Goal: Transaction & Acquisition: Purchase product/service

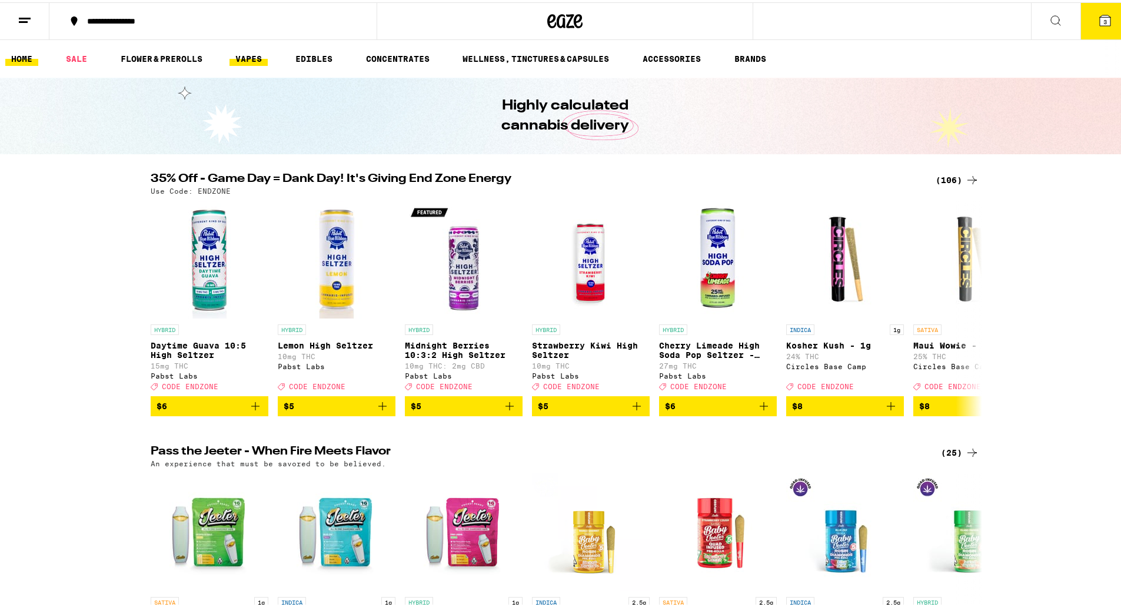
click at [255, 58] on link "VAPES" at bounding box center [249, 56] width 38 height 14
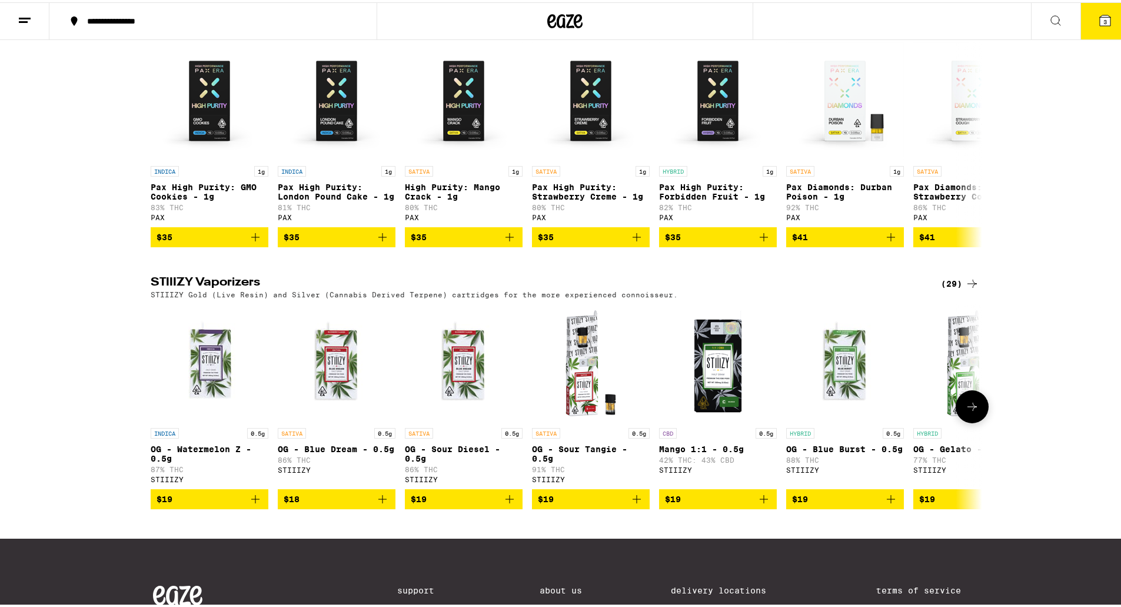
scroll to position [1100, 0]
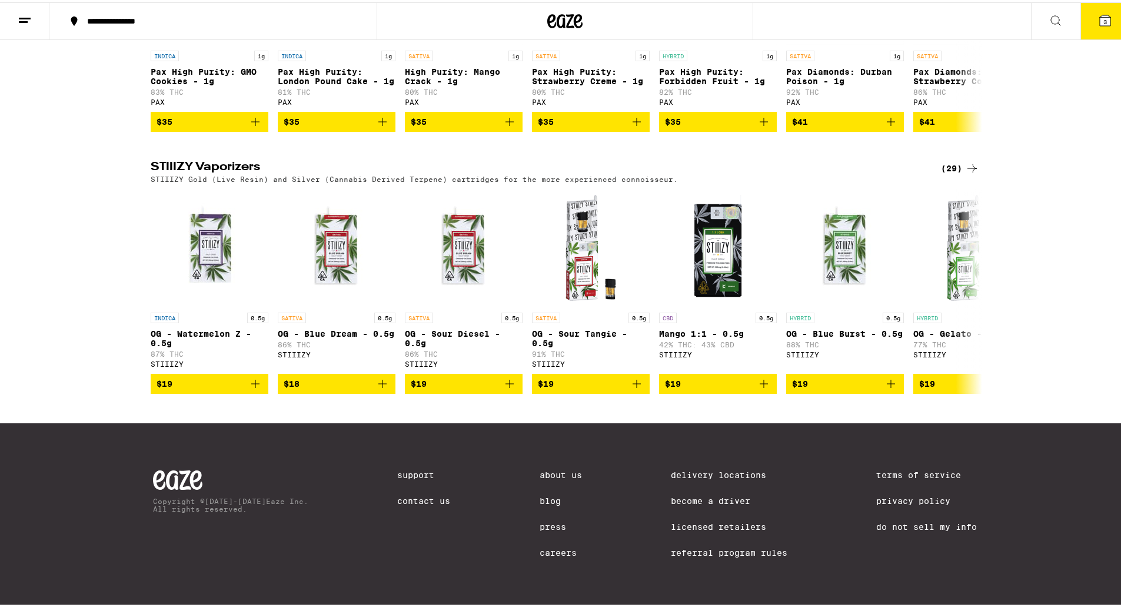
click at [947, 159] on div "(29)" at bounding box center [960, 166] width 38 height 14
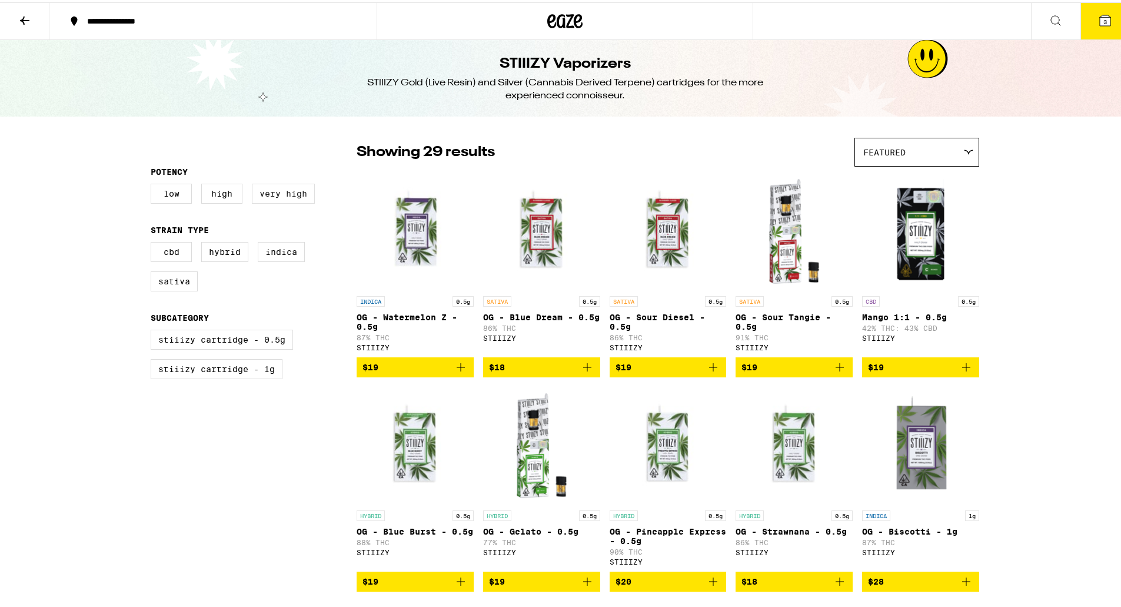
click at [298, 199] on label "Very High" at bounding box center [283, 191] width 63 height 20
click at [154, 184] on input "Very High" at bounding box center [153, 183] width 1 height 1
checkbox input "true"
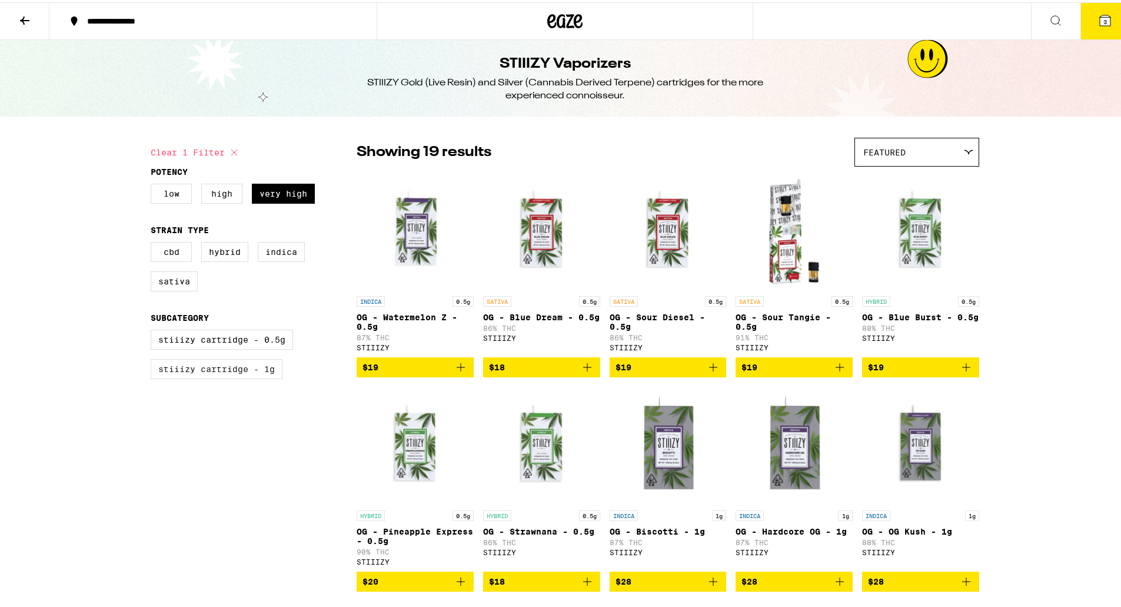
click at [241, 371] on label "STIIIZY Cartridge - 1g" at bounding box center [217, 367] width 132 height 20
click at [154, 330] on input "STIIIZY Cartridge - 1g" at bounding box center [153, 329] width 1 height 1
checkbox input "true"
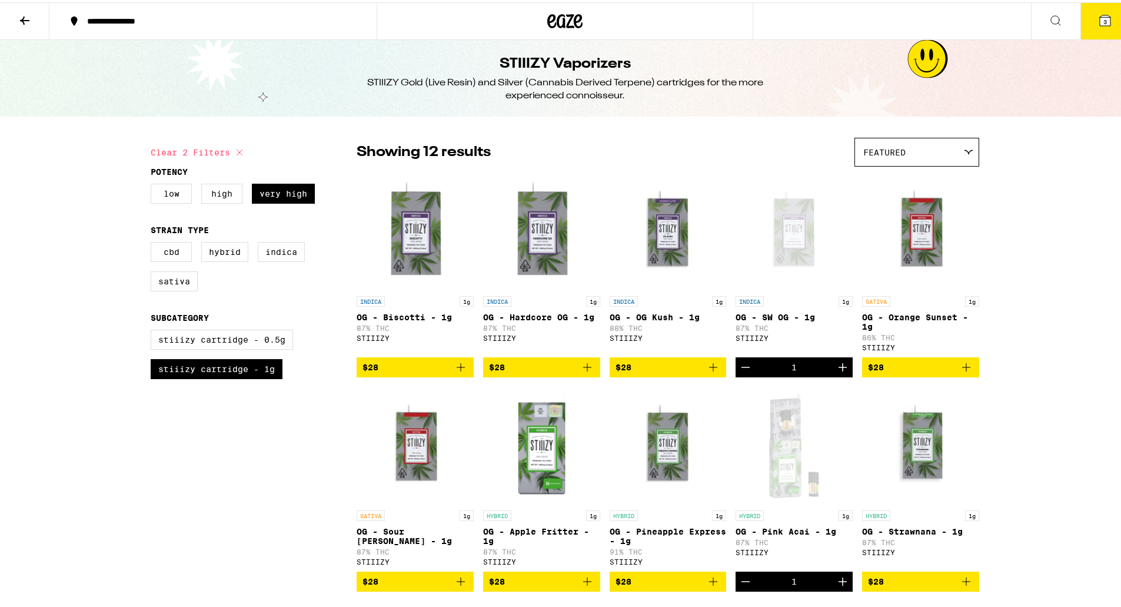
click at [457, 369] on icon "Add to bag" at bounding box center [461, 365] width 8 height 8
click at [965, 372] on icon "Add to bag" at bounding box center [966, 365] width 14 height 14
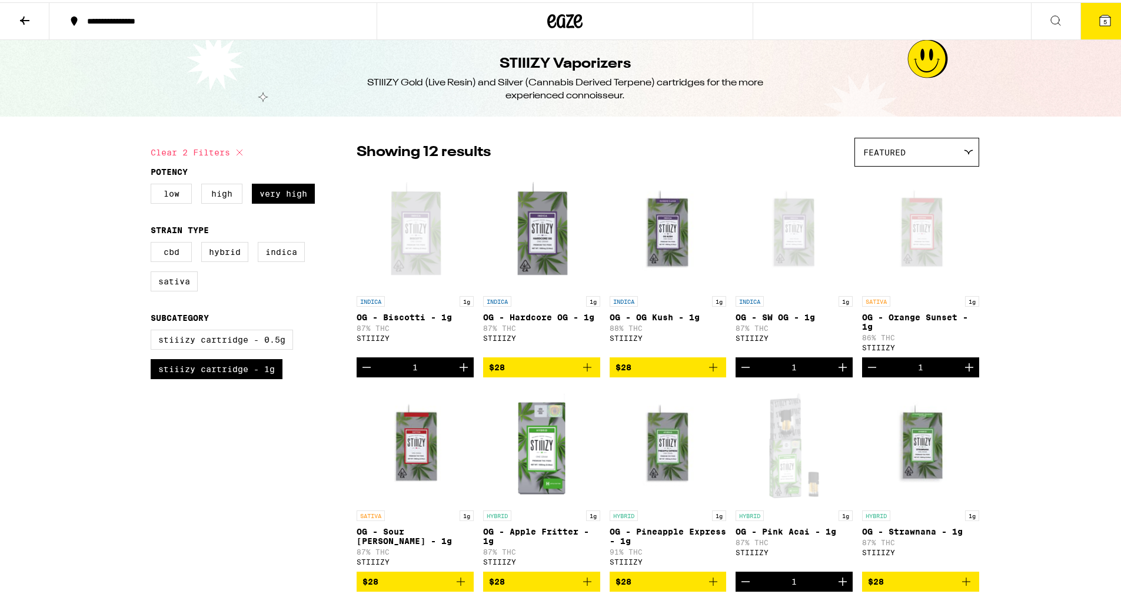
click at [567, 12] on icon at bounding box center [564, 18] width 35 height 21
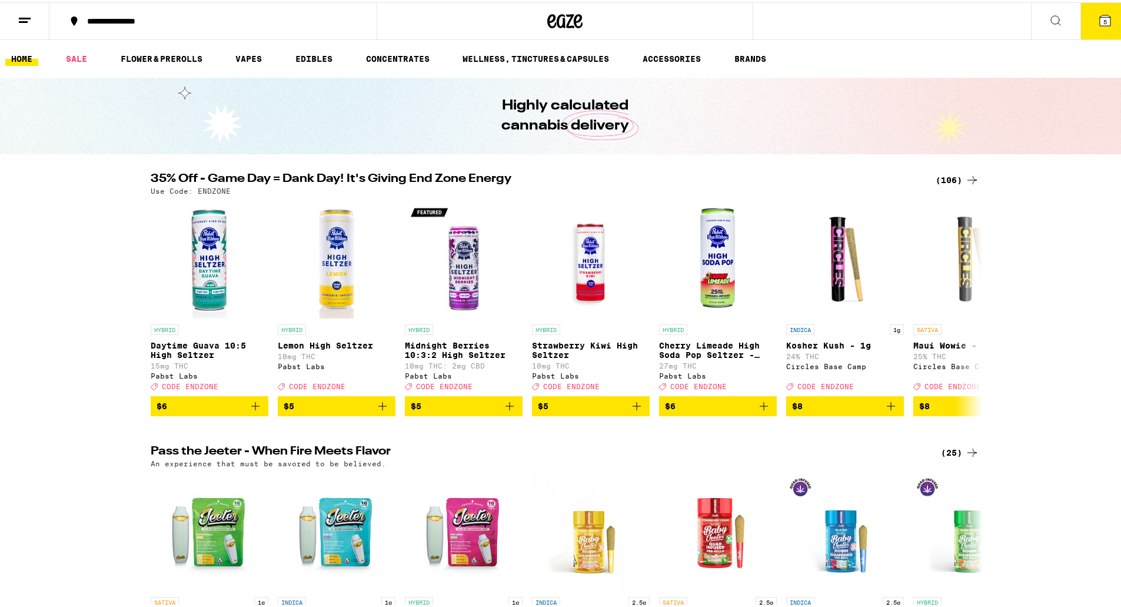
click at [1103, 21] on span "5" at bounding box center [1105, 19] width 4 height 7
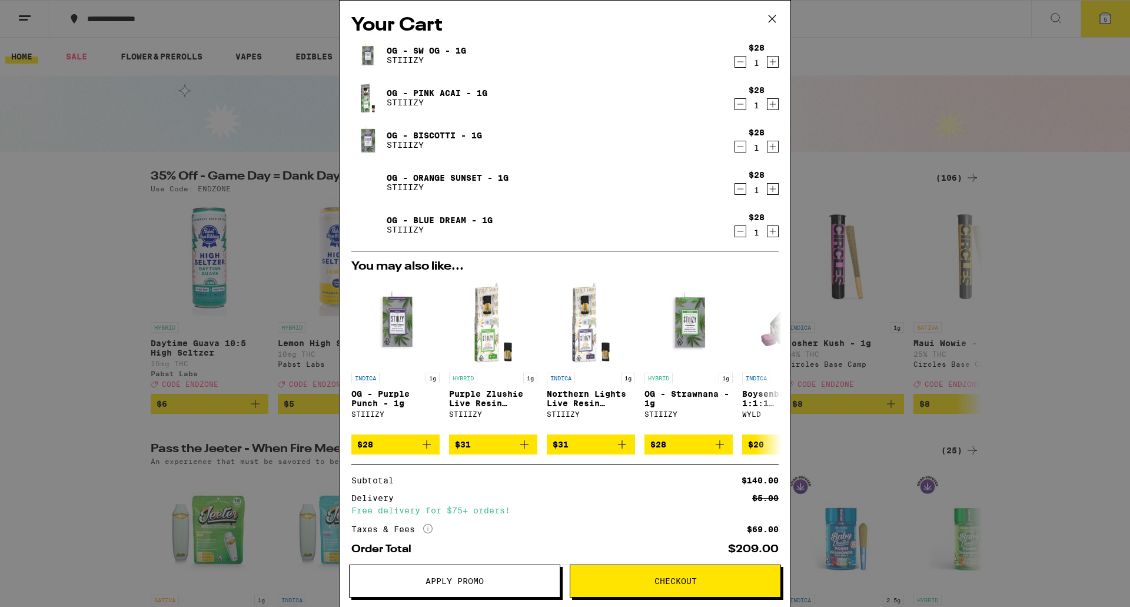
click at [735, 231] on icon "Decrement" at bounding box center [740, 231] width 11 height 14
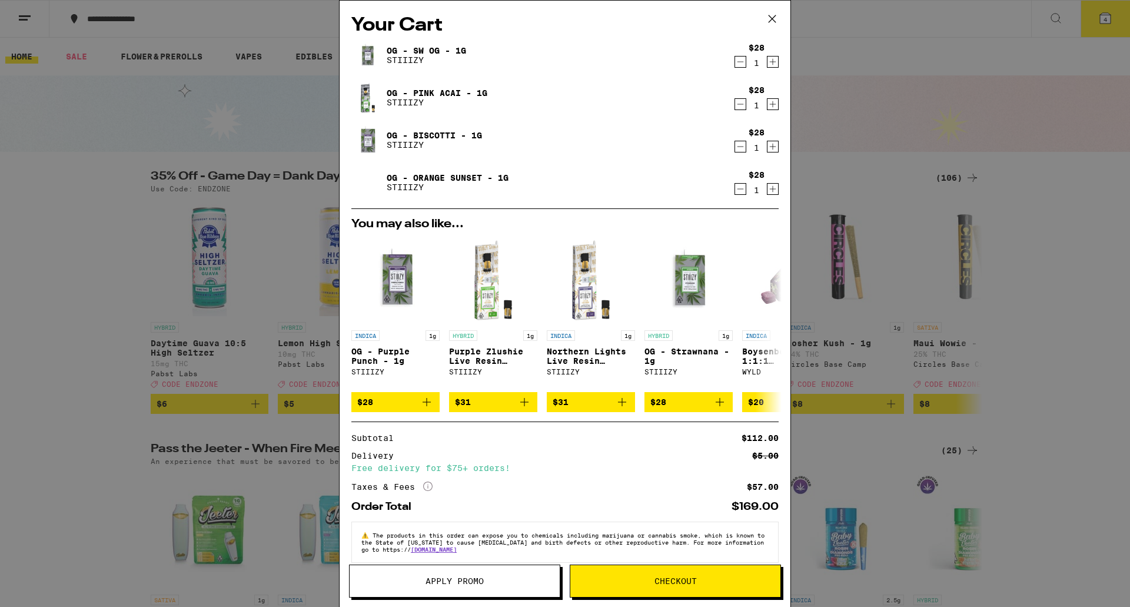
click at [735, 106] on icon "Decrement" at bounding box center [740, 104] width 11 height 14
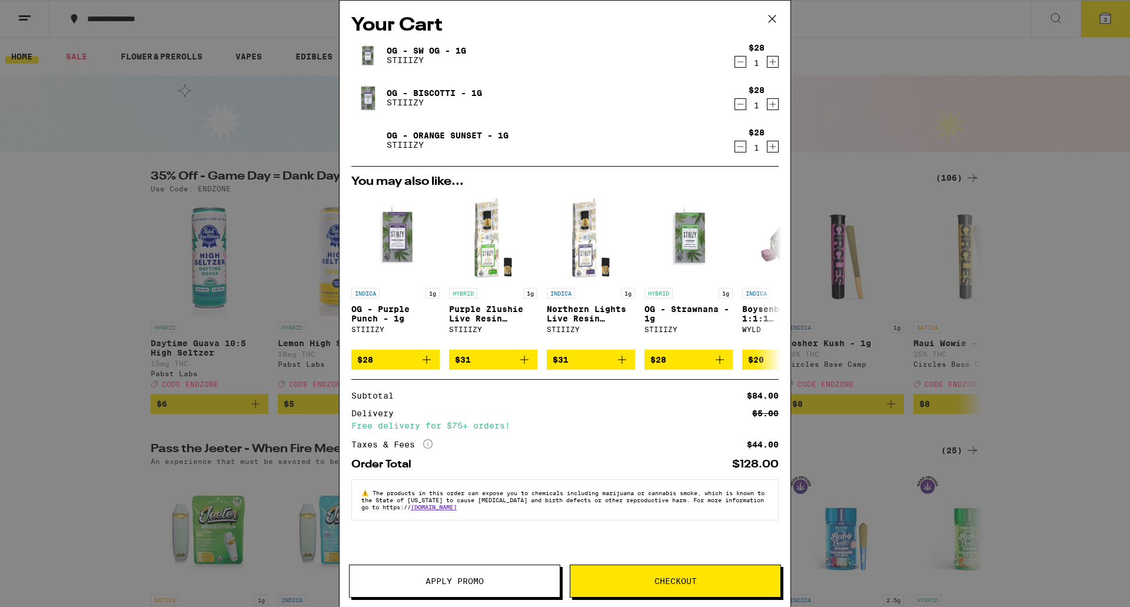
click at [740, 103] on icon "Decrement" at bounding box center [740, 104] width 11 height 14
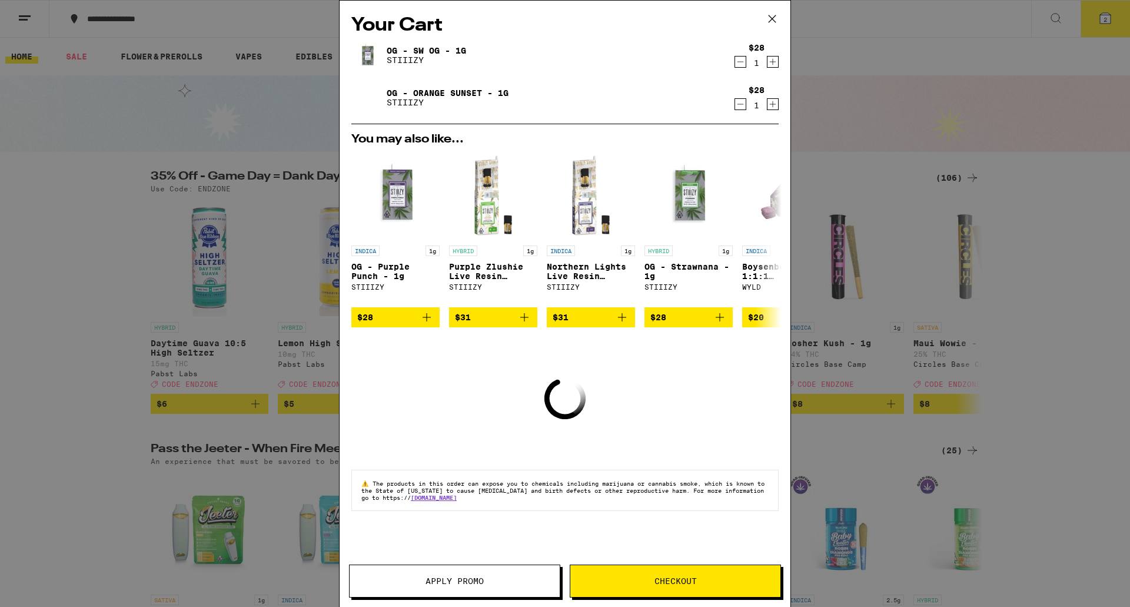
click at [741, 64] on icon "Decrement" at bounding box center [740, 62] width 11 height 14
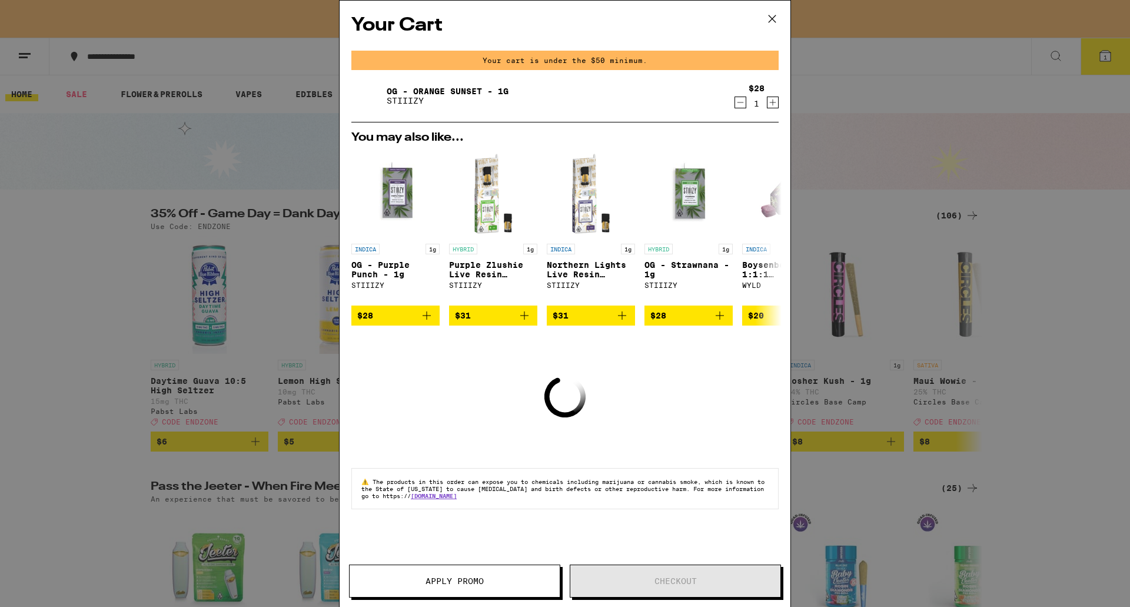
click at [739, 102] on icon "Decrement" at bounding box center [740, 102] width 6 height 0
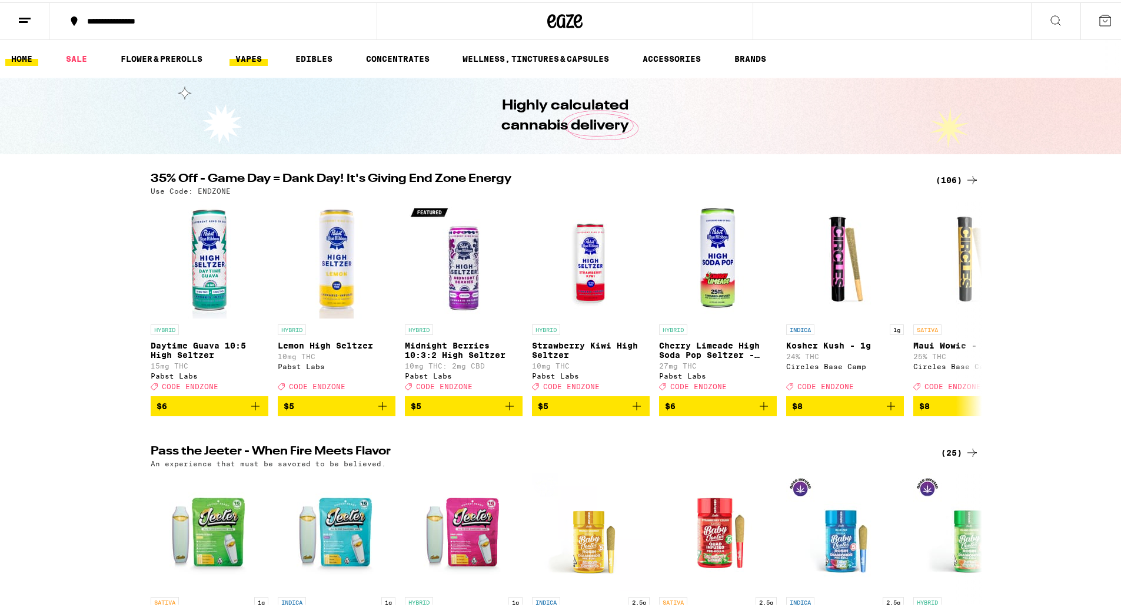
click at [250, 53] on link "VAPES" at bounding box center [249, 56] width 38 height 14
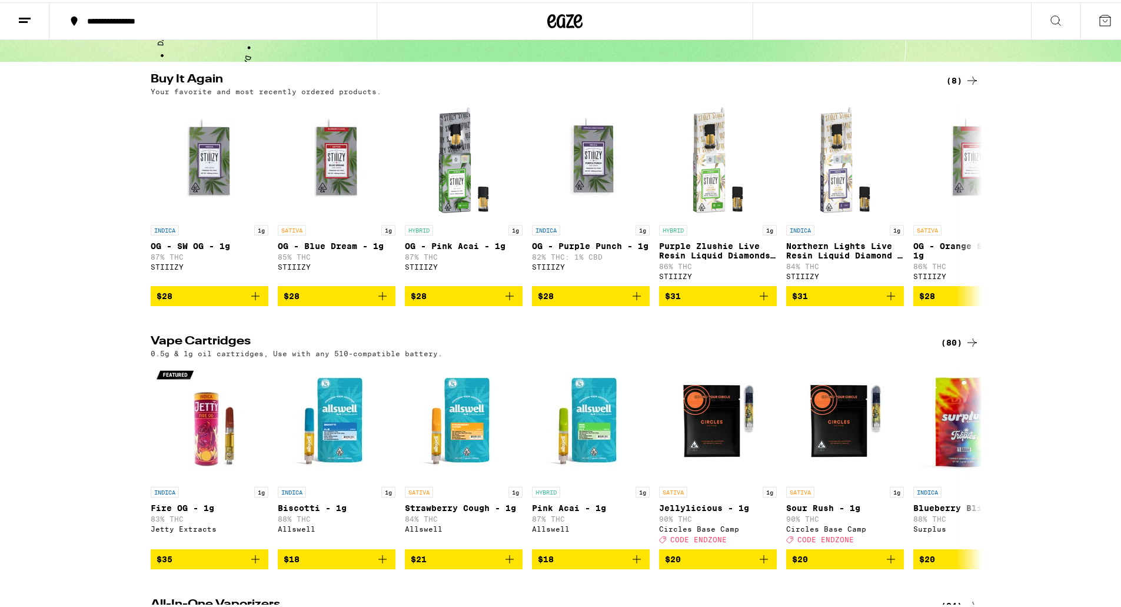
scroll to position [93, 0]
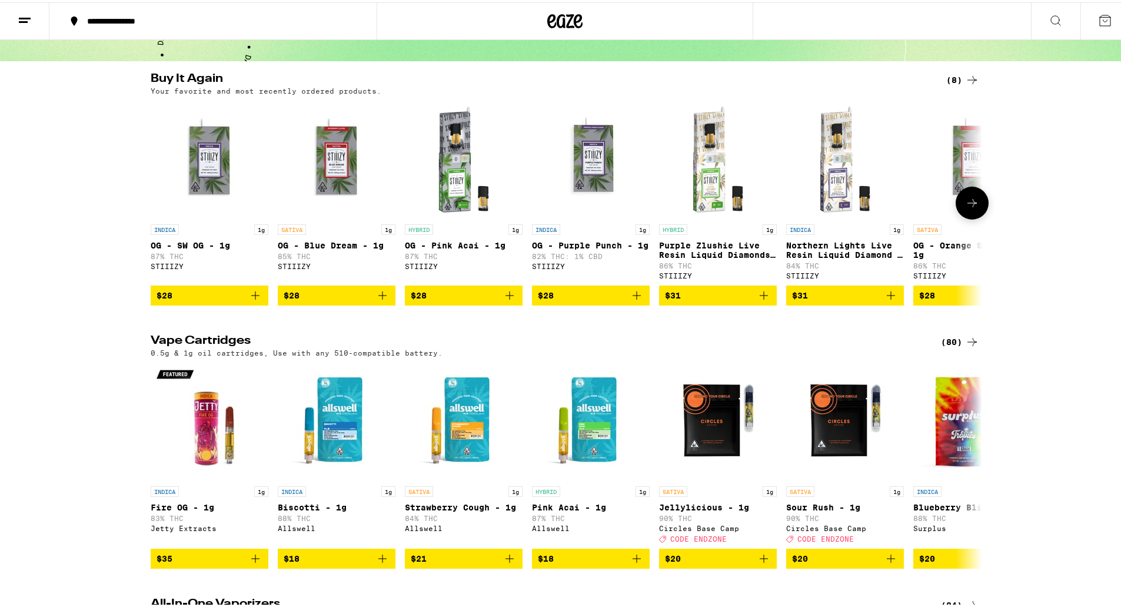
click at [252, 299] on icon "Add to bag" at bounding box center [255, 293] width 14 height 14
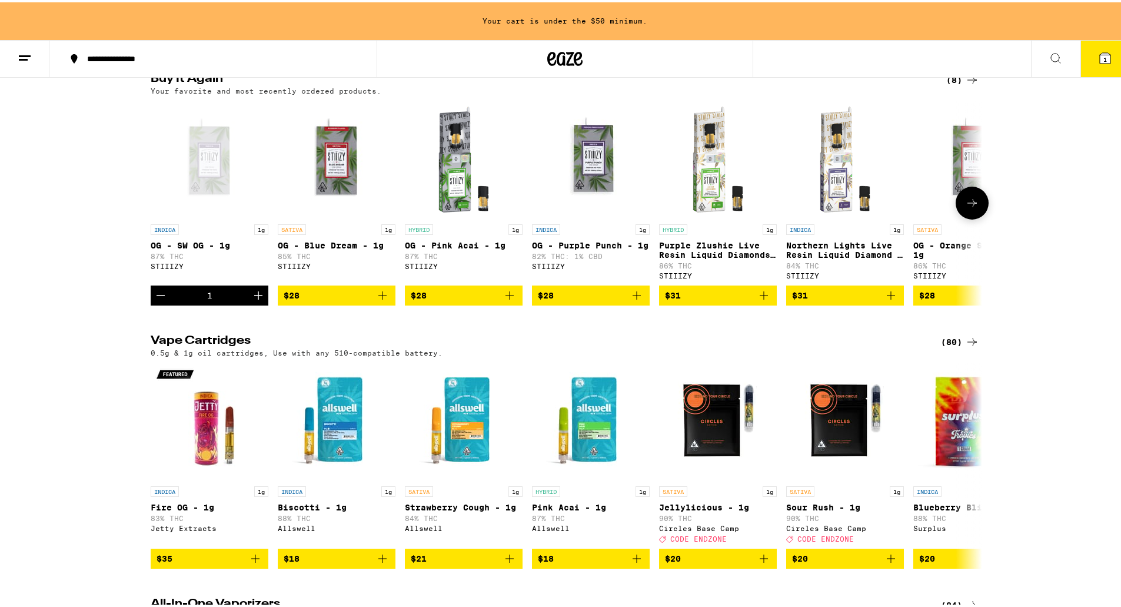
click at [380, 299] on icon "Add to bag" at bounding box center [382, 293] width 14 height 14
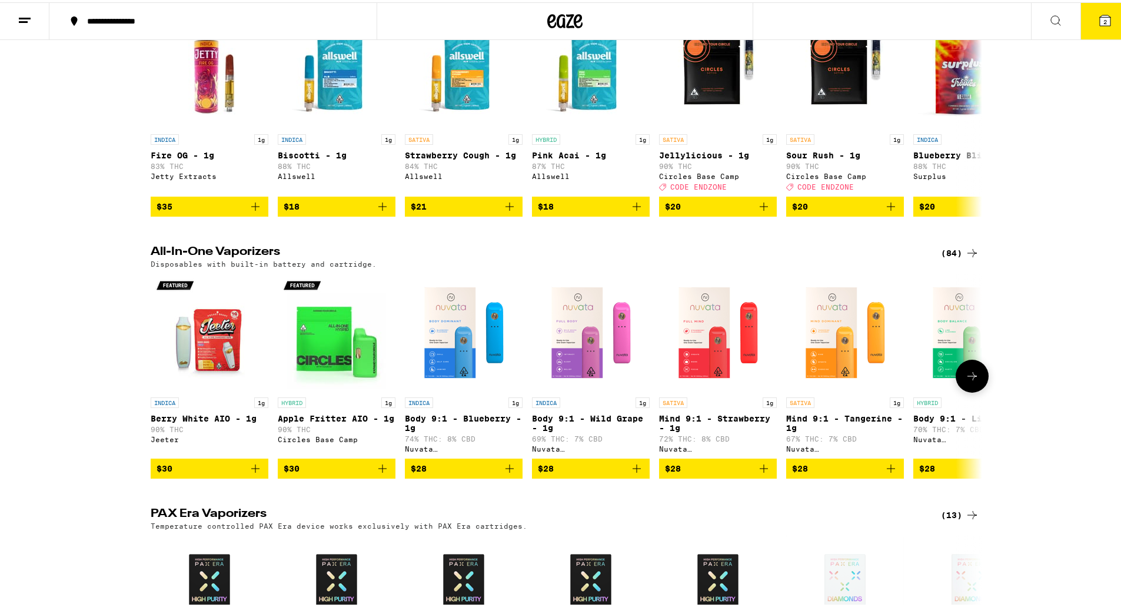
scroll to position [447, 0]
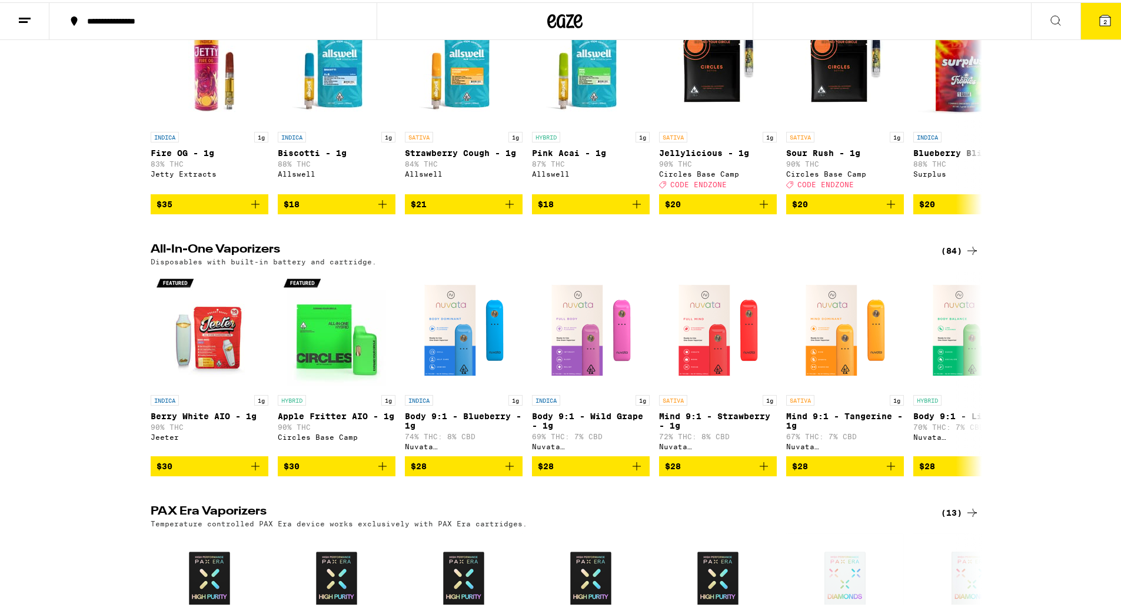
click at [950, 255] on div "(84)" at bounding box center [960, 248] width 38 height 14
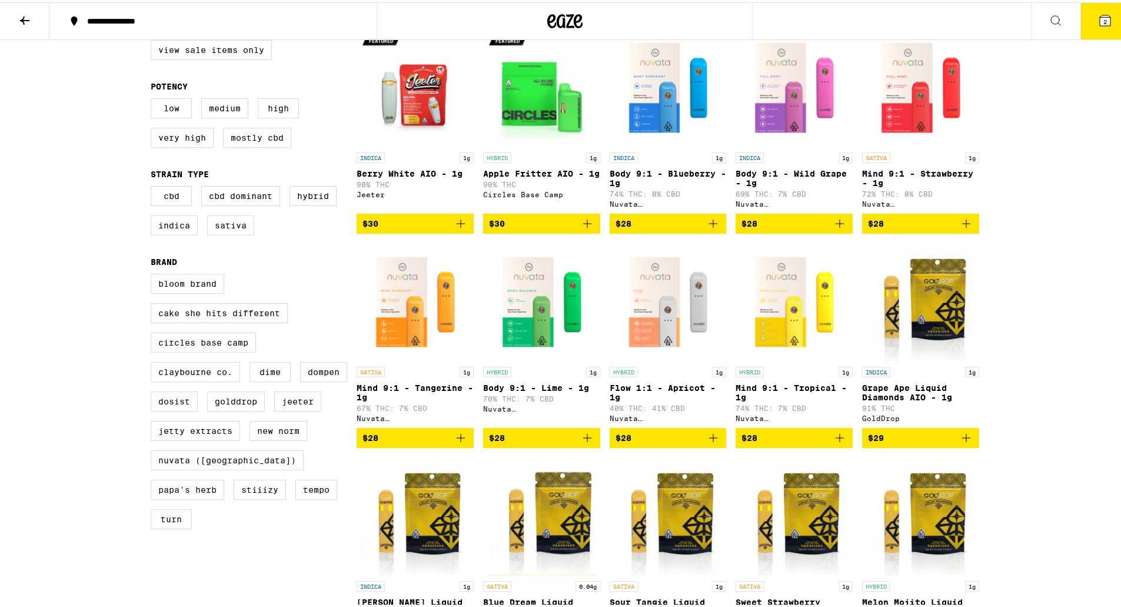
scroll to position [144, 0]
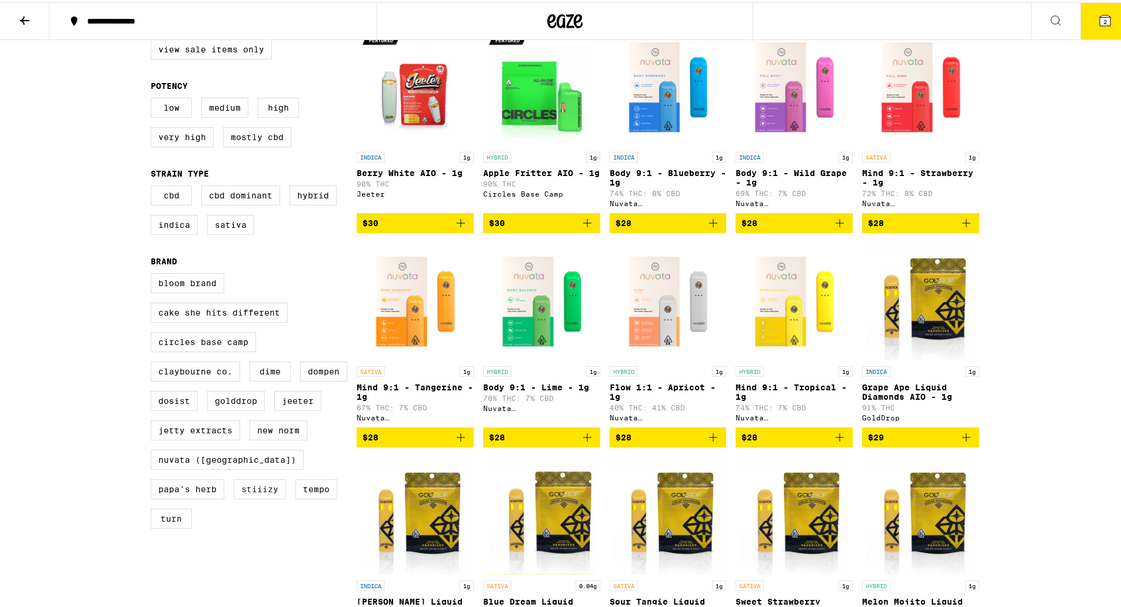
click at [248, 497] on label "STIIIZY" at bounding box center [260, 487] width 52 height 20
click at [154, 273] on input "STIIIZY" at bounding box center [153, 272] width 1 height 1
checkbox input "true"
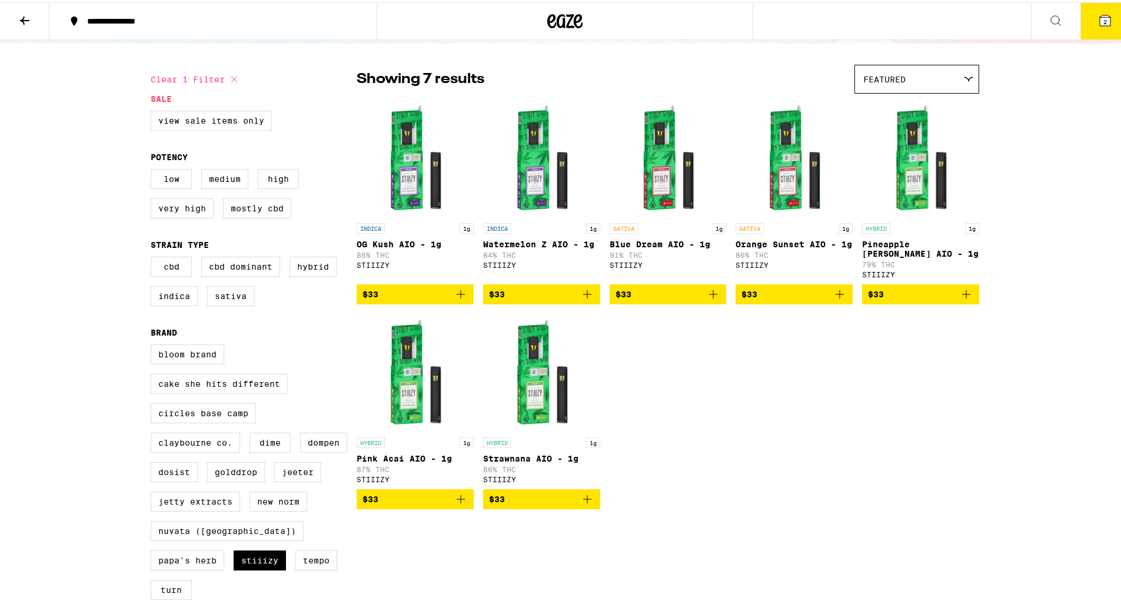
scroll to position [72, 0]
click at [458, 504] on icon "Add to bag" at bounding box center [461, 497] width 14 height 14
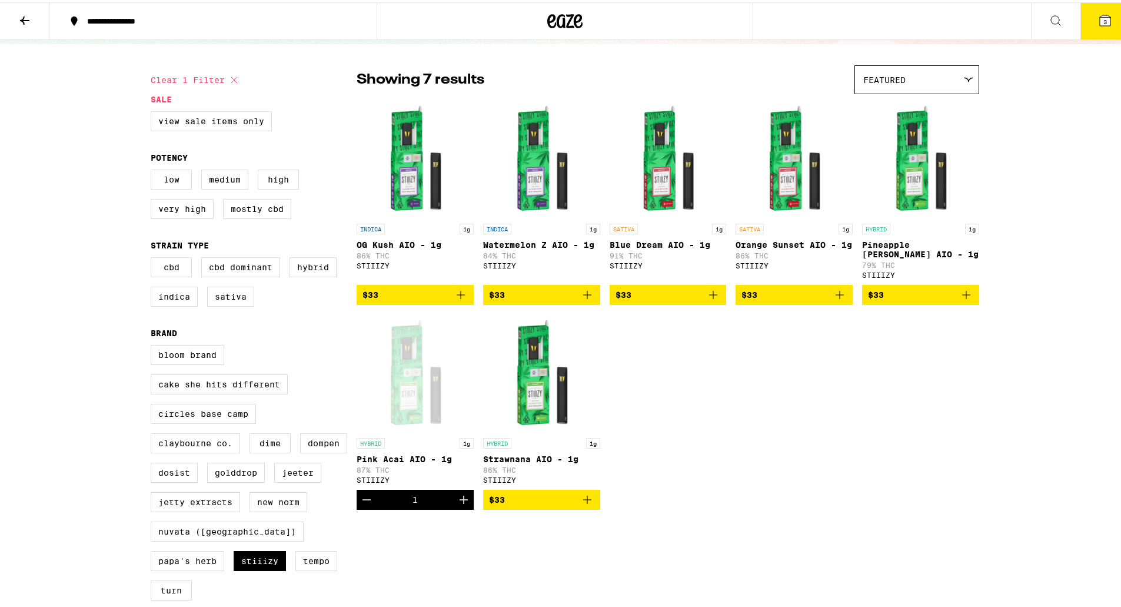
scroll to position [0, 0]
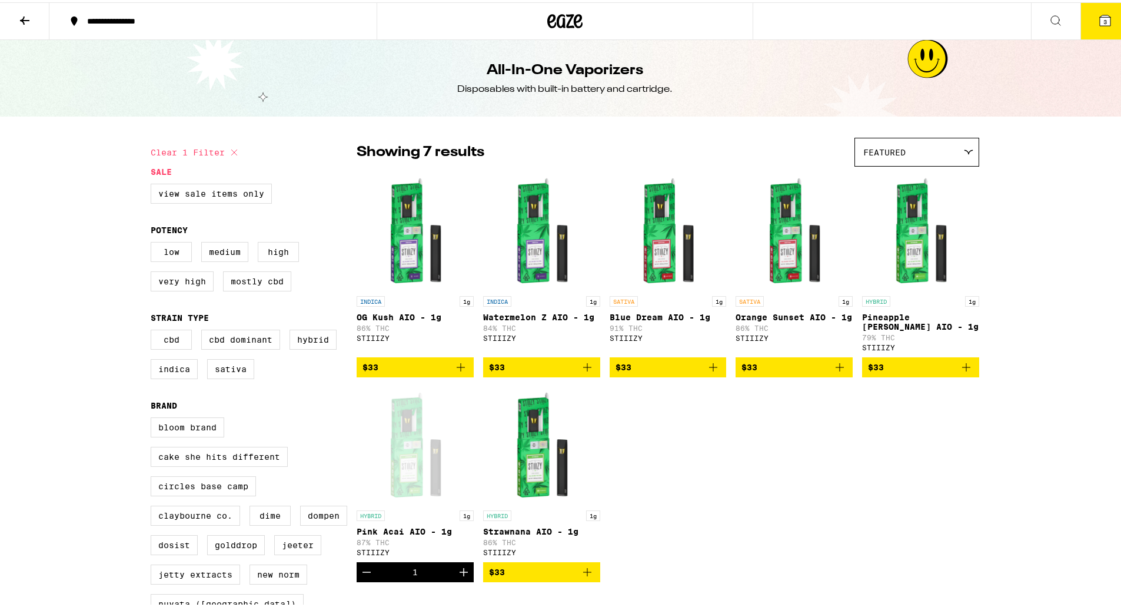
click at [1103, 19] on span "3" at bounding box center [1105, 19] width 4 height 7
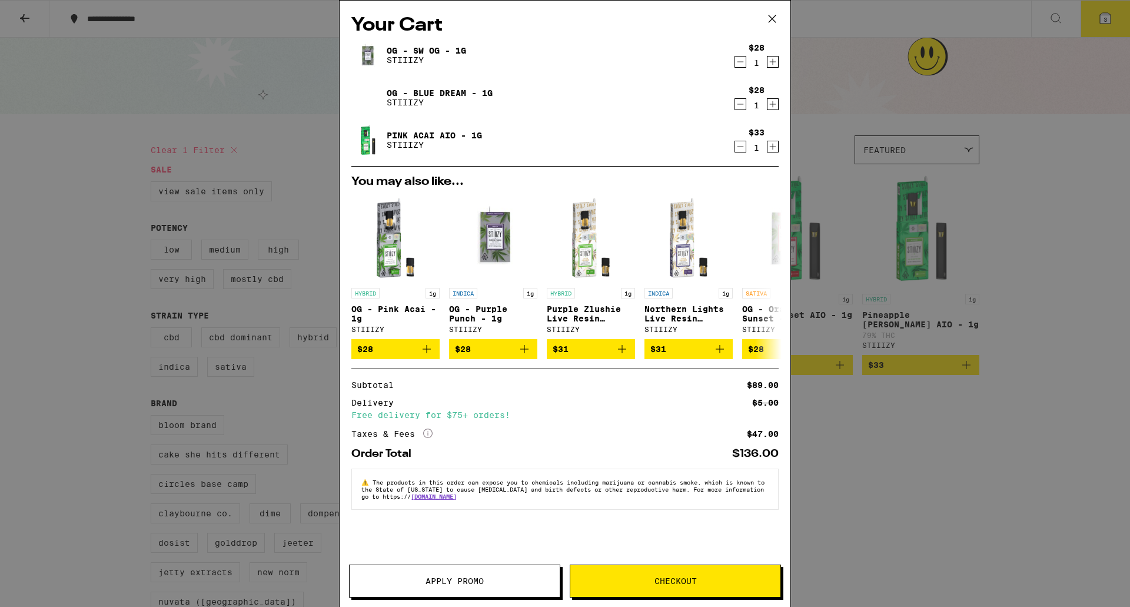
click at [637, 583] on span "Checkout" at bounding box center [675, 581] width 210 height 8
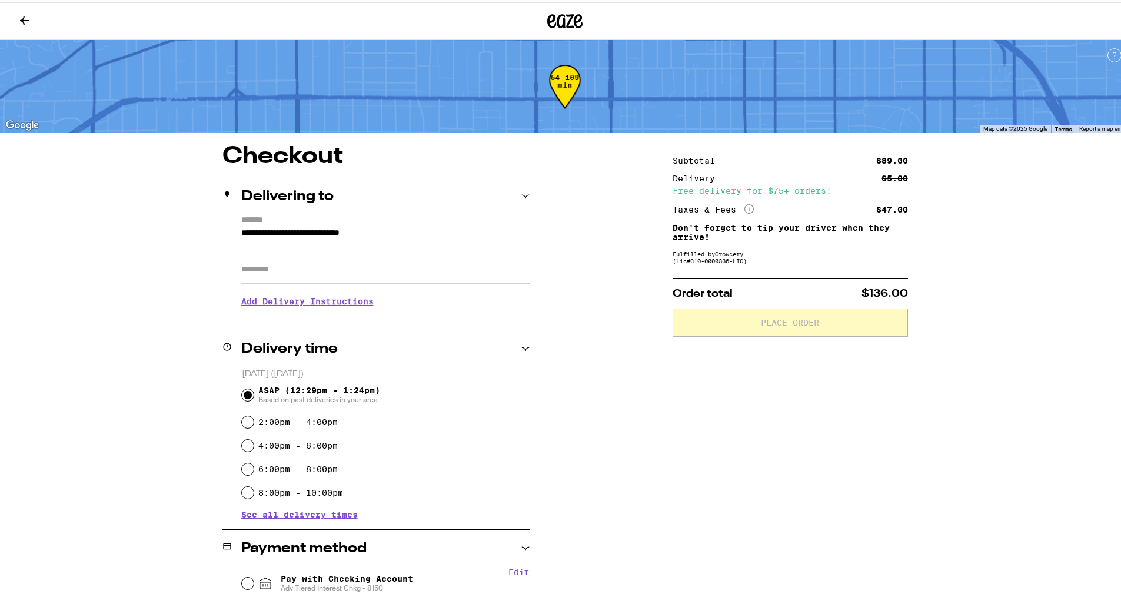
click at [260, 269] on input "Apt/Suite" at bounding box center [385, 267] width 288 height 28
type input "***"
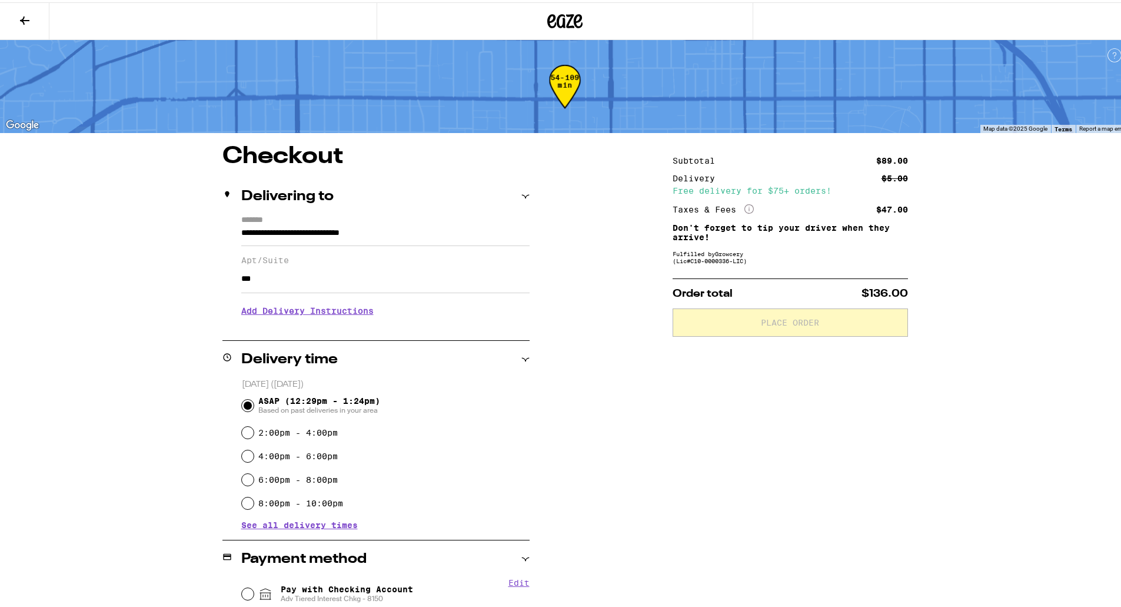
click at [313, 310] on h3 "Add Delivery Instructions" at bounding box center [385, 308] width 288 height 27
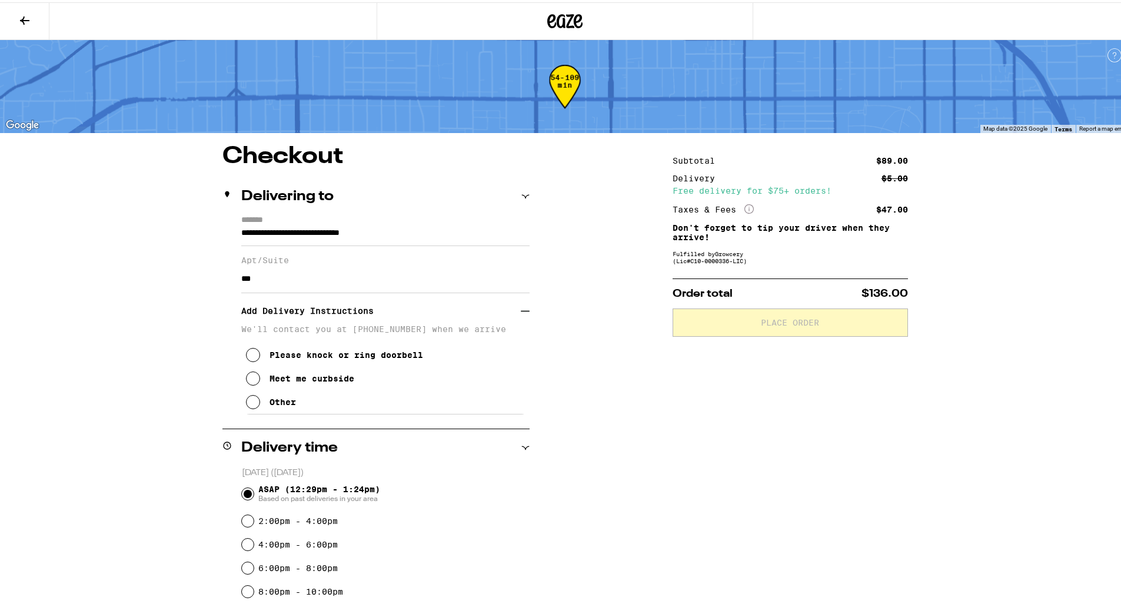
click at [270, 402] on div "Other" at bounding box center [283, 399] width 26 height 9
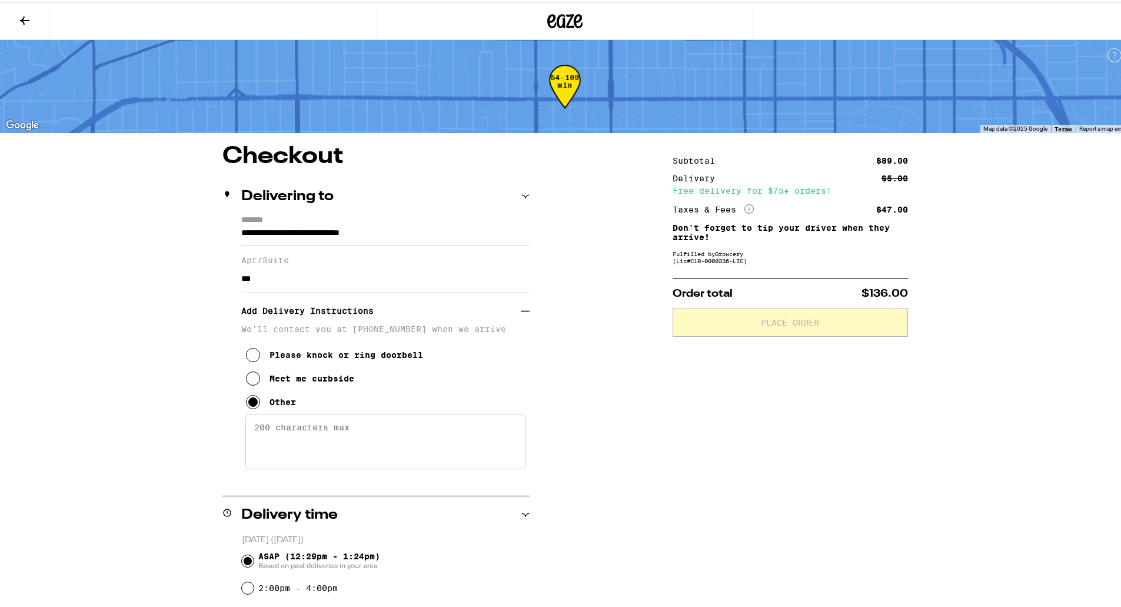
click at [278, 439] on textarea "Enter any other delivery instructions you want driver to know" at bounding box center [385, 438] width 280 height 55
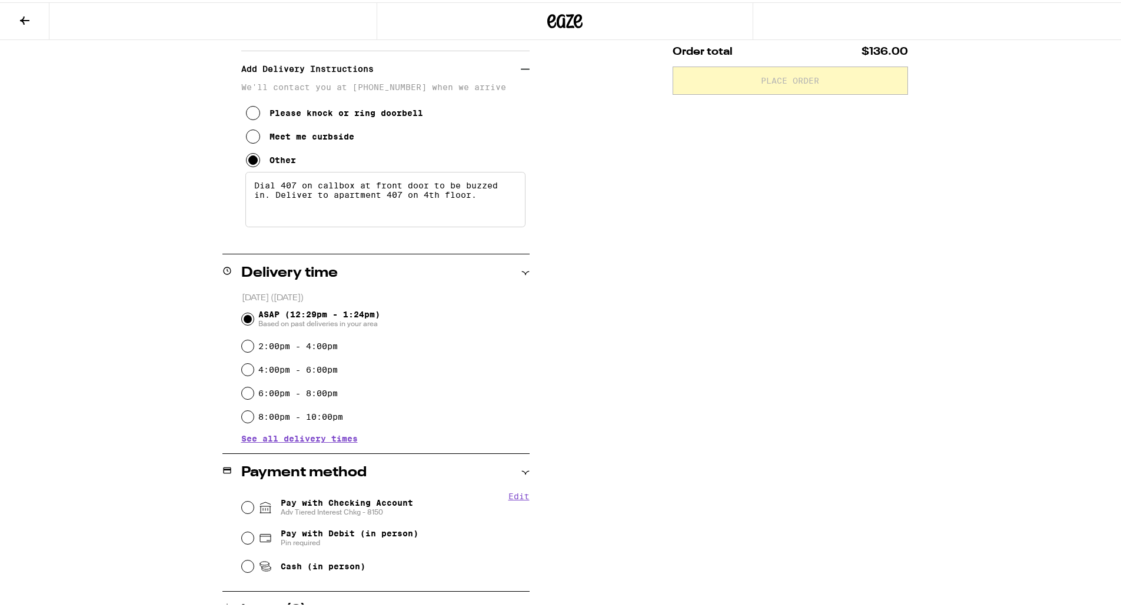
scroll to position [390, 0]
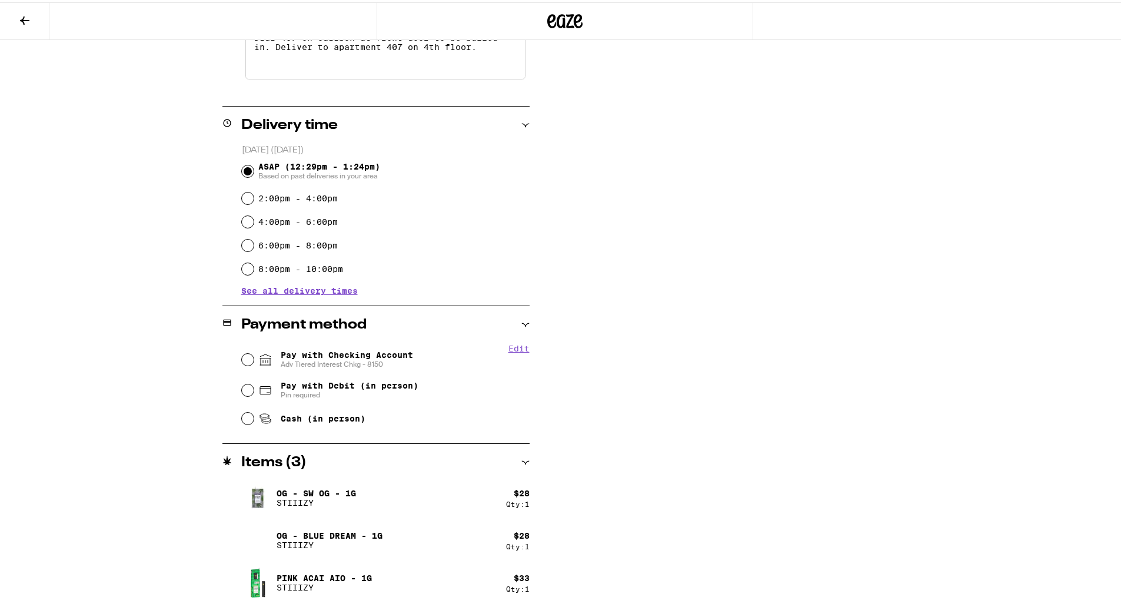
type textarea "Dial 407 on callbox at front door to be buzzed in. Deliver to apartment 407 on …"
click at [242, 360] on input "Pay with Checking Account Adv Tiered Interest Chkg - 8150" at bounding box center [248, 357] width 12 height 12
radio input "true"
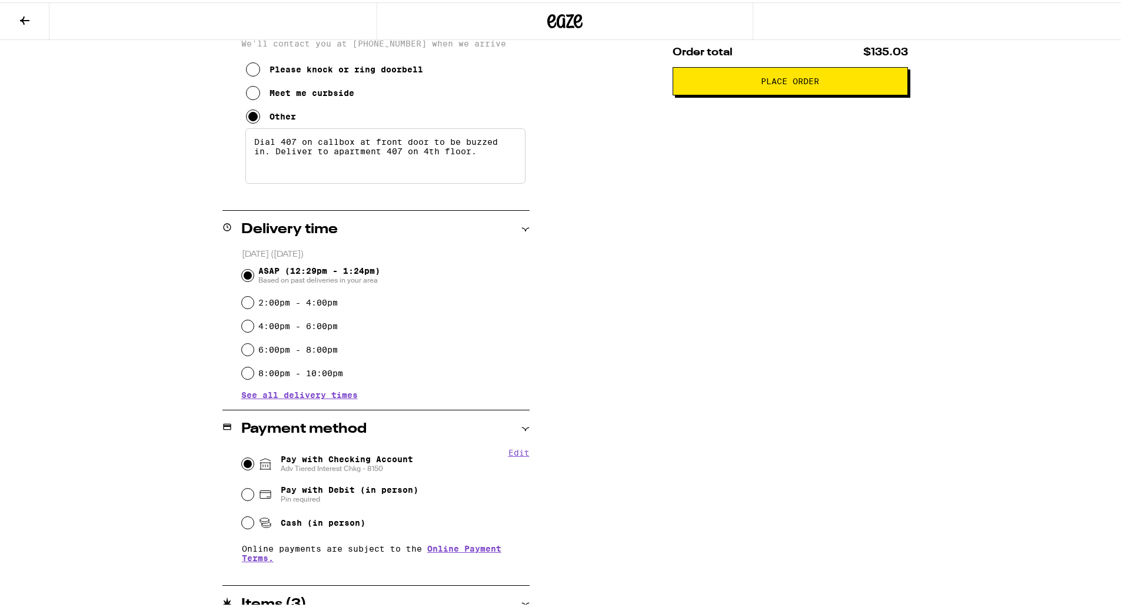
scroll to position [0, 0]
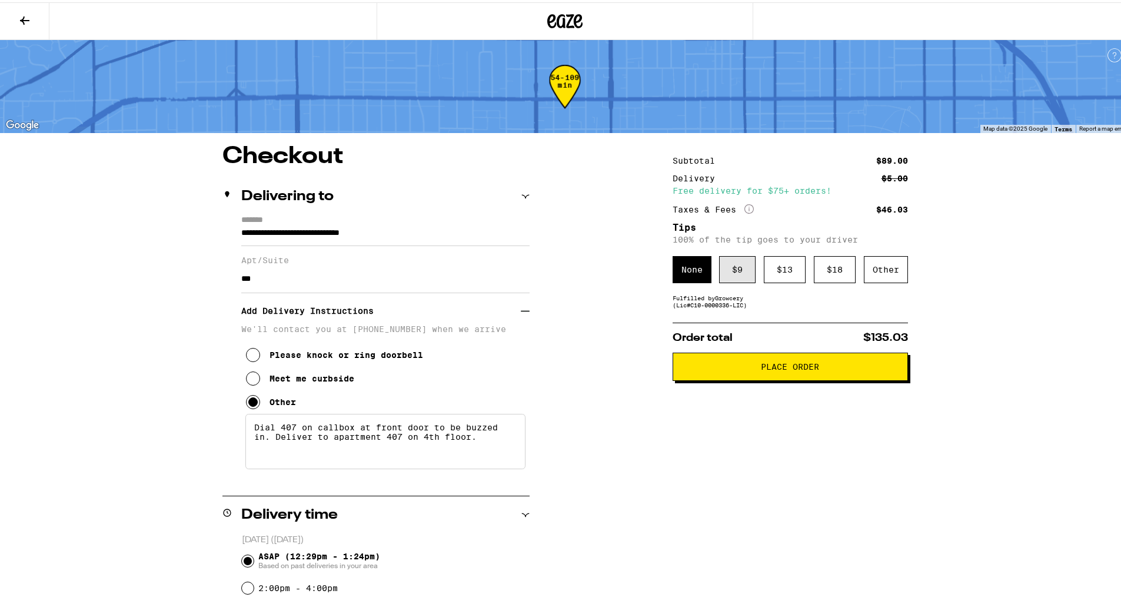
click at [740, 265] on div "$ 9" at bounding box center [737, 267] width 36 height 27
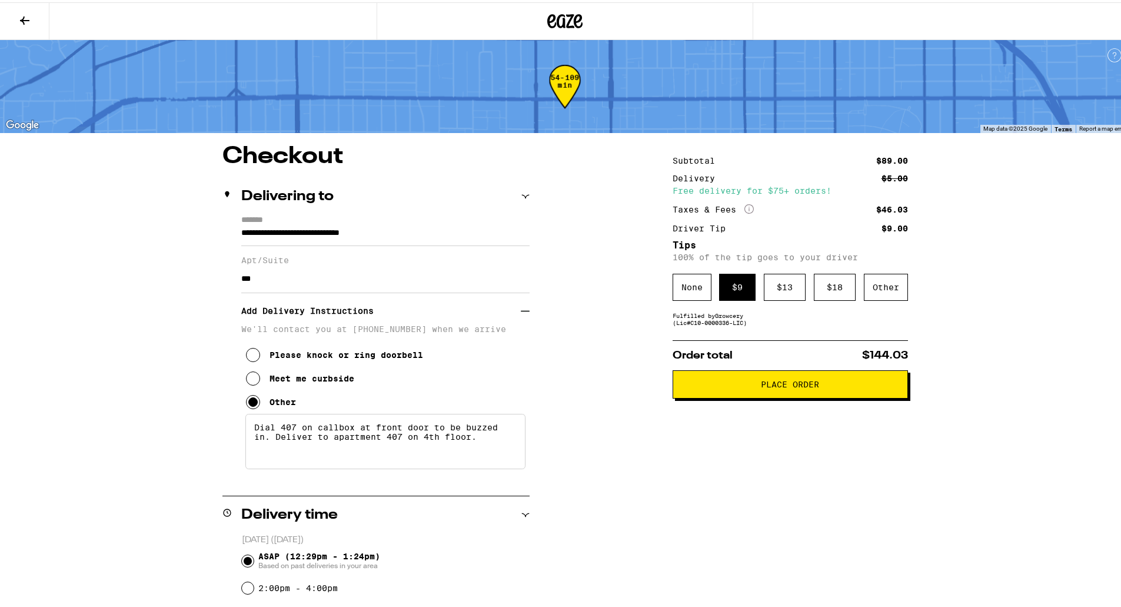
click at [702, 383] on span "Place Order" at bounding box center [790, 382] width 215 height 8
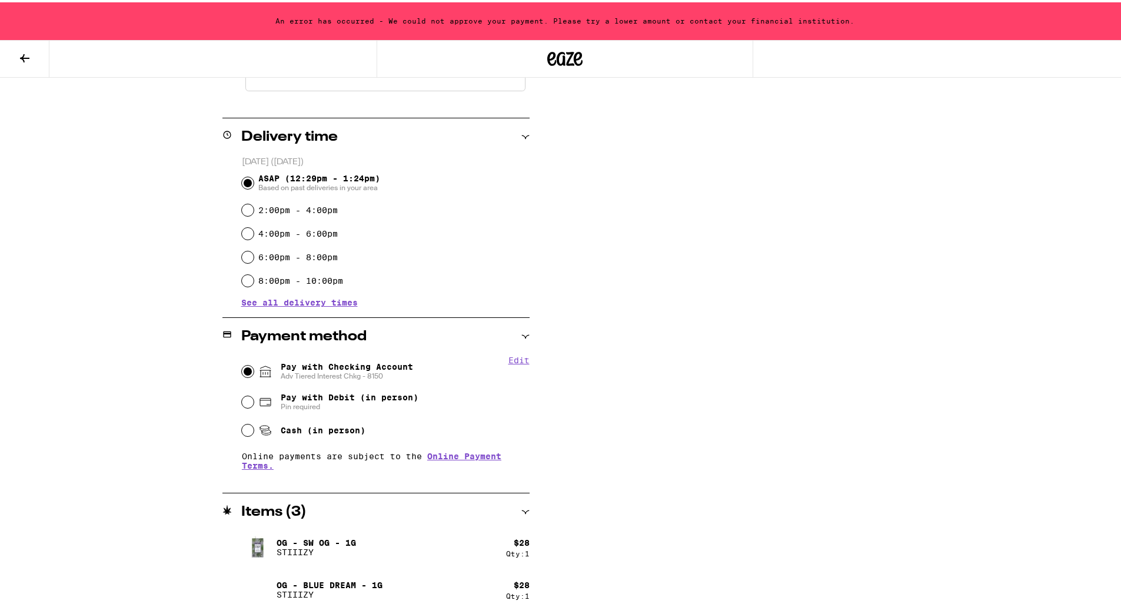
scroll to position [465, 0]
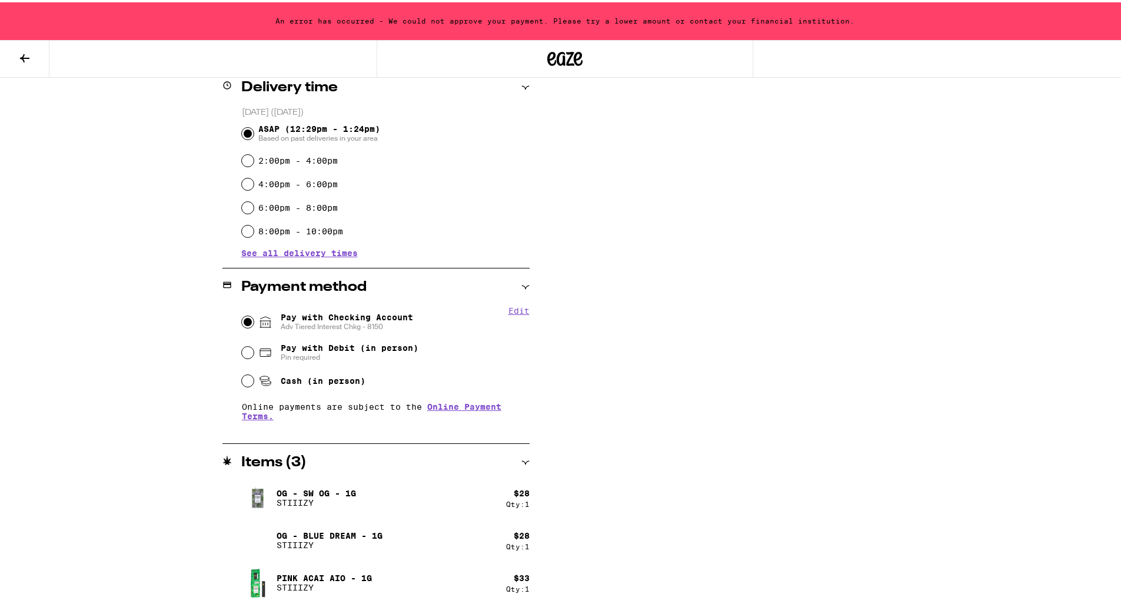
click at [555, 346] on div "**********" at bounding box center [564, 161] width 847 height 892
click at [510, 307] on button "Edit" at bounding box center [518, 308] width 21 height 9
click at [510, 307] on button "Done" at bounding box center [518, 308] width 21 height 9
click at [242, 383] on input "Cash (in person)" at bounding box center [248, 379] width 12 height 12
radio input "true"
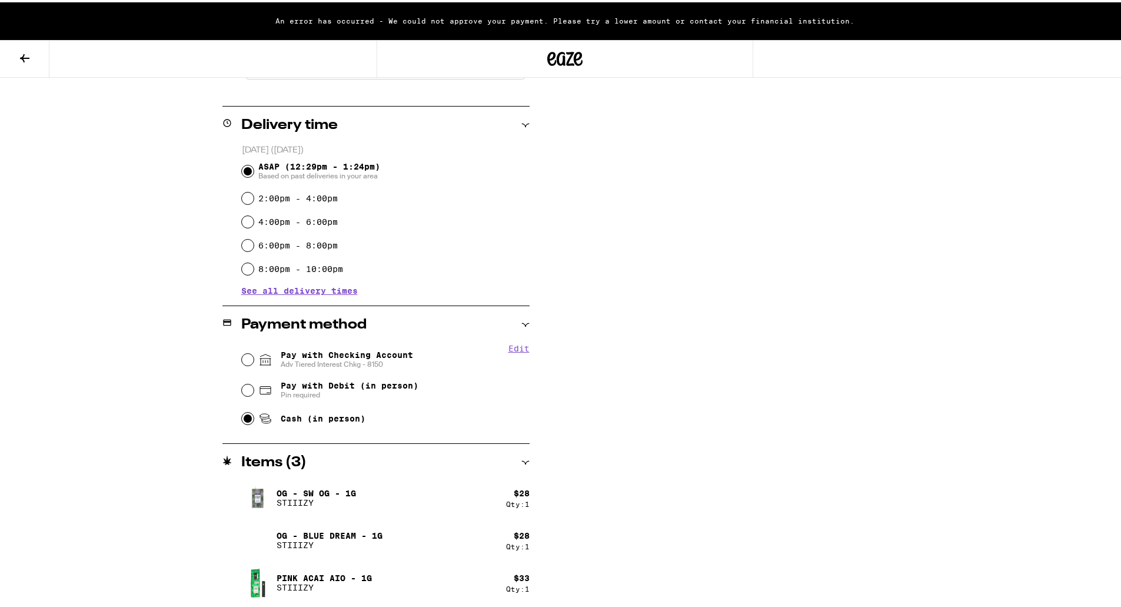
scroll to position [427, 0]
click at [245, 354] on input "Pay with Checking Account Adv Tiered Interest Chkg - 8150" at bounding box center [248, 357] width 12 height 12
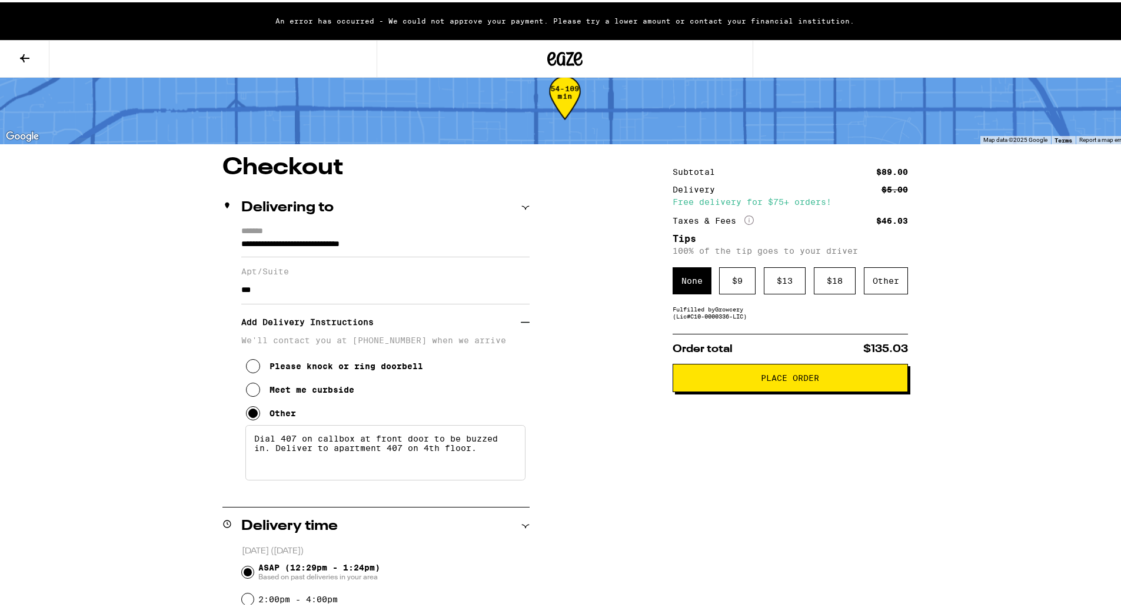
scroll to position [0, 0]
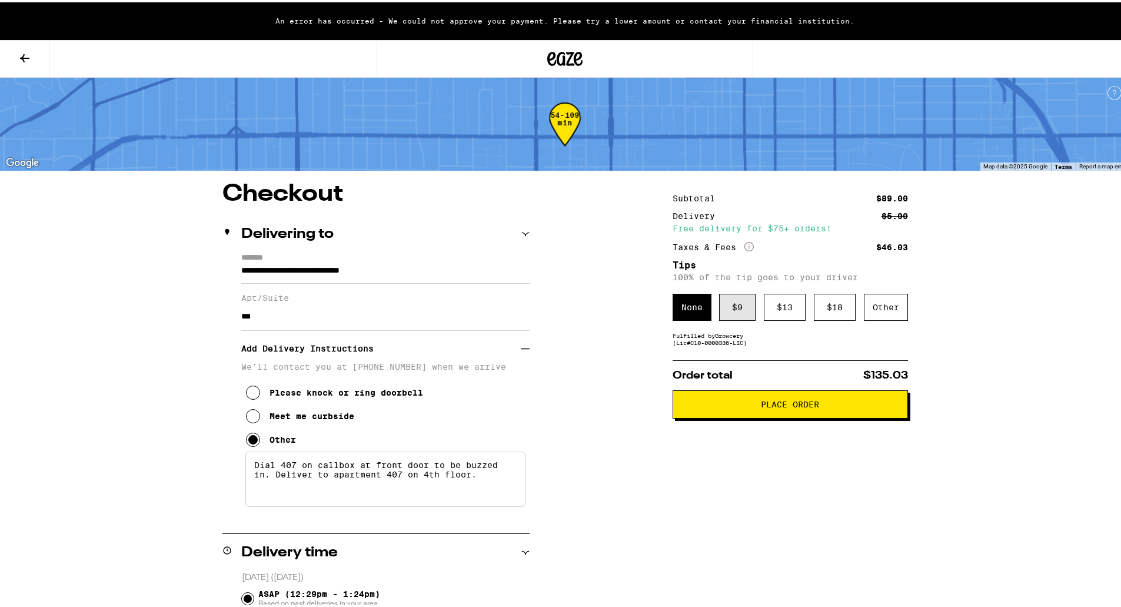
click at [738, 308] on div "$ 9" at bounding box center [737, 304] width 36 height 27
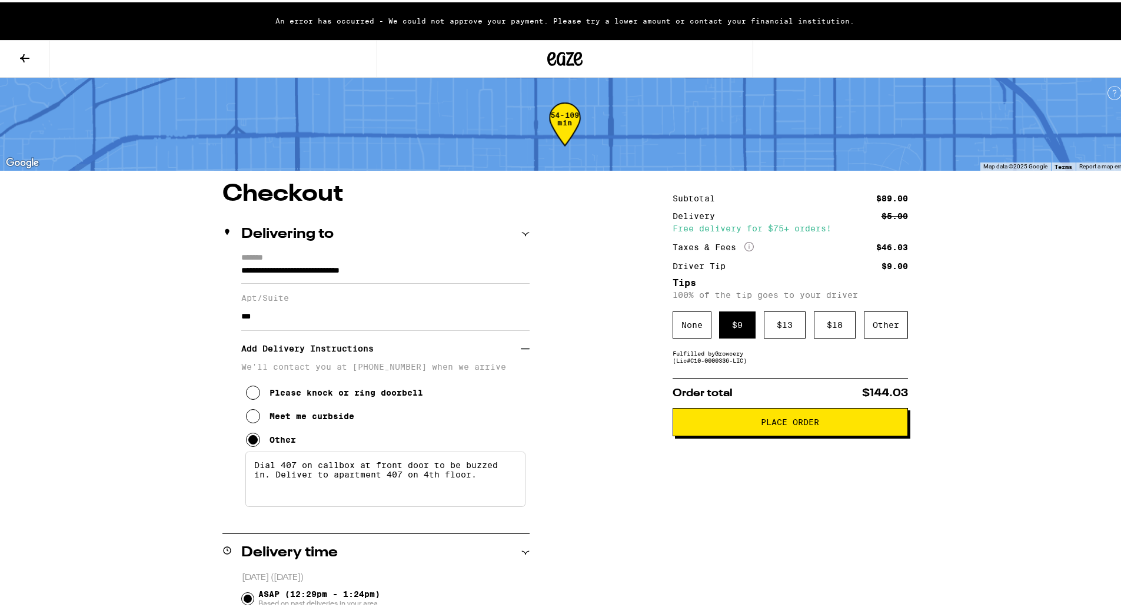
click at [787, 424] on span "Place Order" at bounding box center [790, 419] width 58 height 8
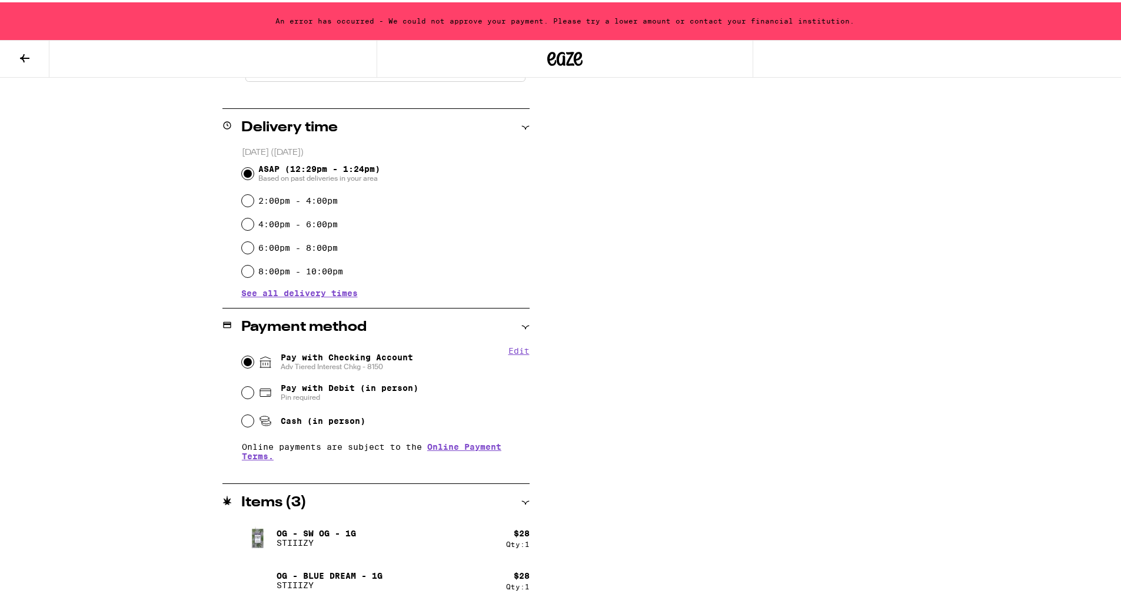
scroll to position [465, 0]
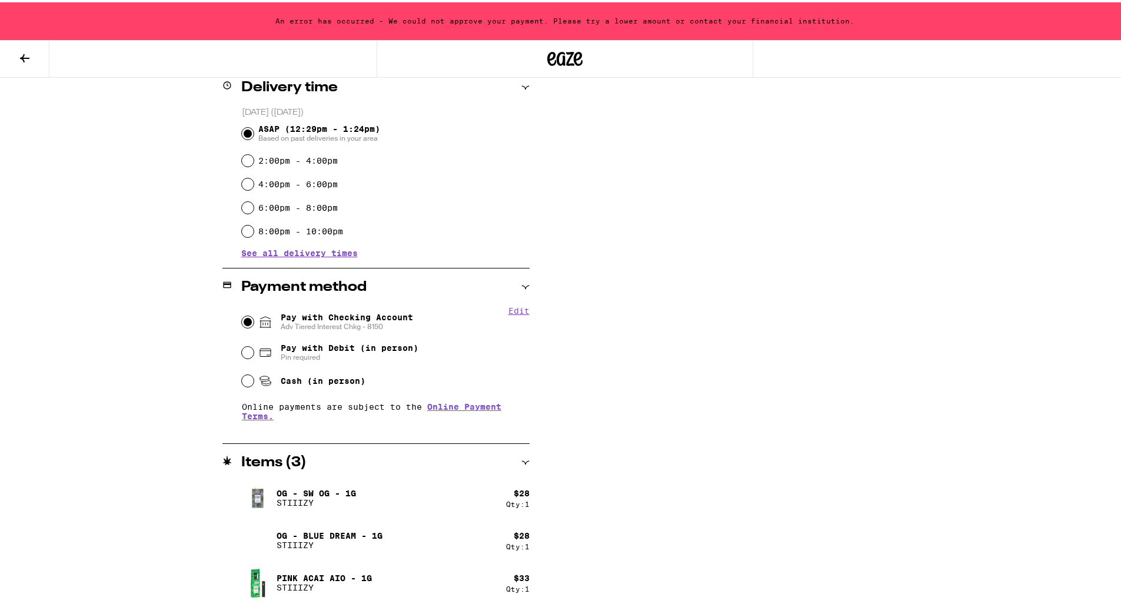
click at [518, 307] on button "Edit" at bounding box center [518, 308] width 21 height 9
click at [401, 324] on button "Remove Account" at bounding box center [422, 324] width 66 height 8
radio input "false"
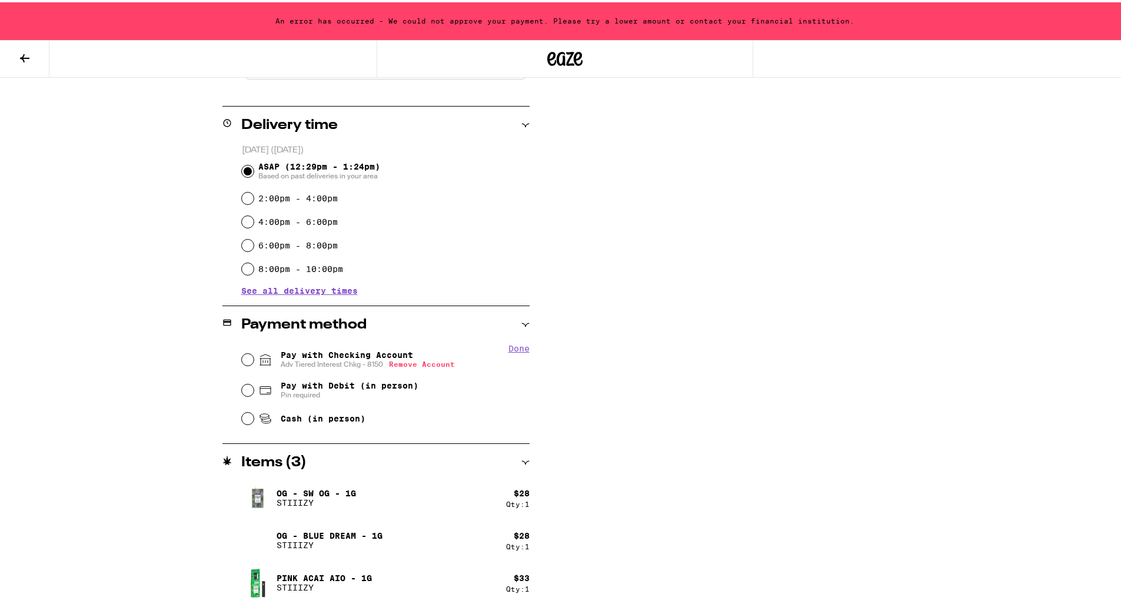
scroll to position [427, 0]
click at [243, 355] on input "Pay with Checking Account You will be redirected to link your bank" at bounding box center [248, 357] width 12 height 12
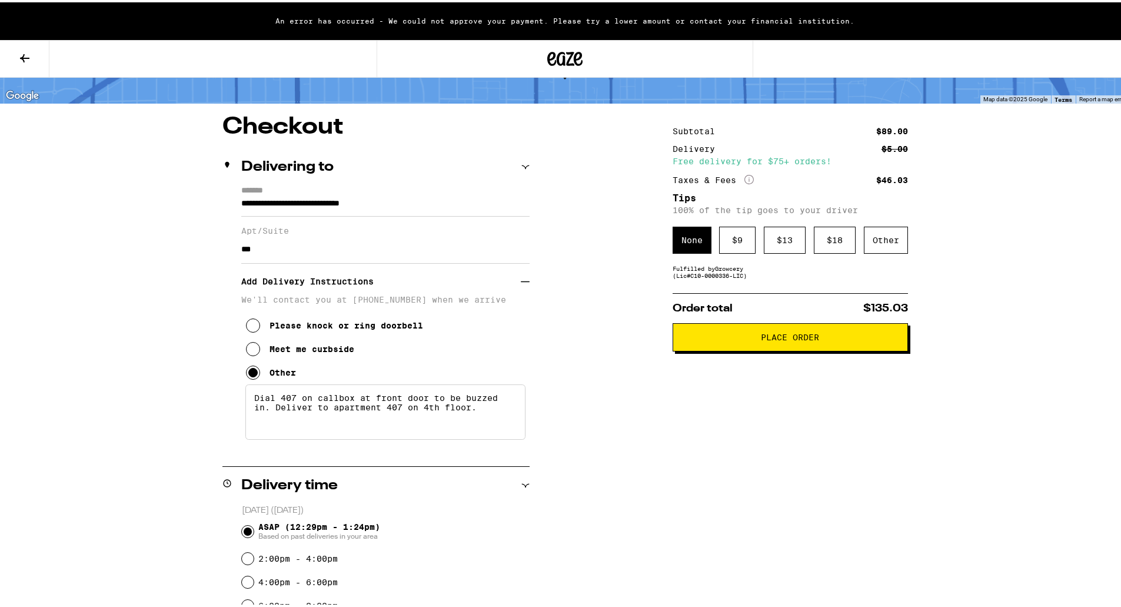
scroll to position [0, 0]
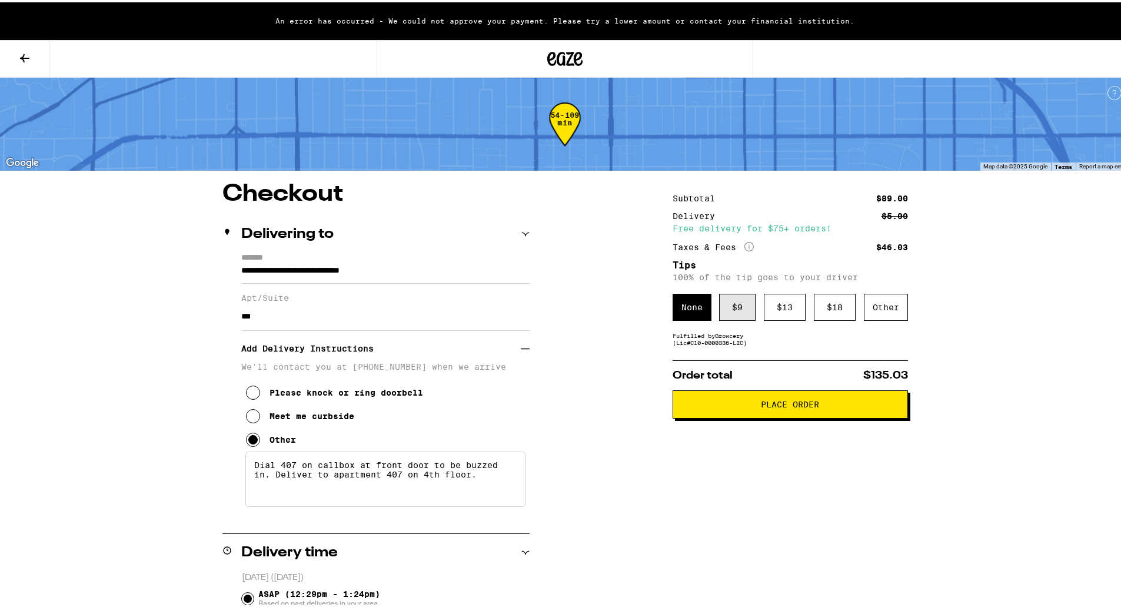
click at [732, 314] on div "$ 9" at bounding box center [737, 304] width 36 height 27
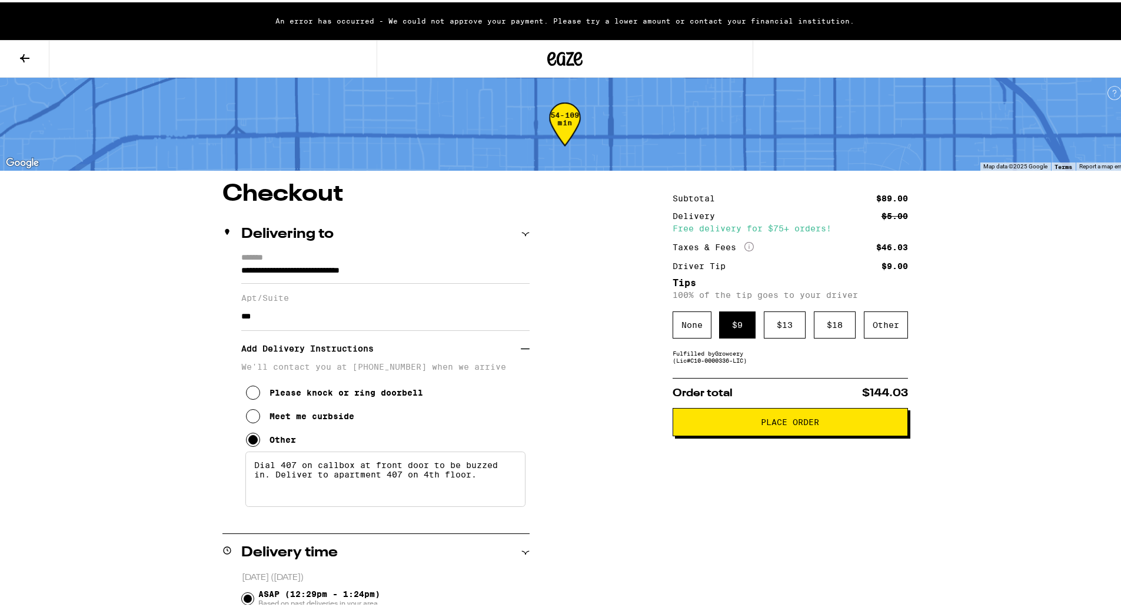
click at [714, 424] on span "Place Order" at bounding box center [790, 419] width 215 height 8
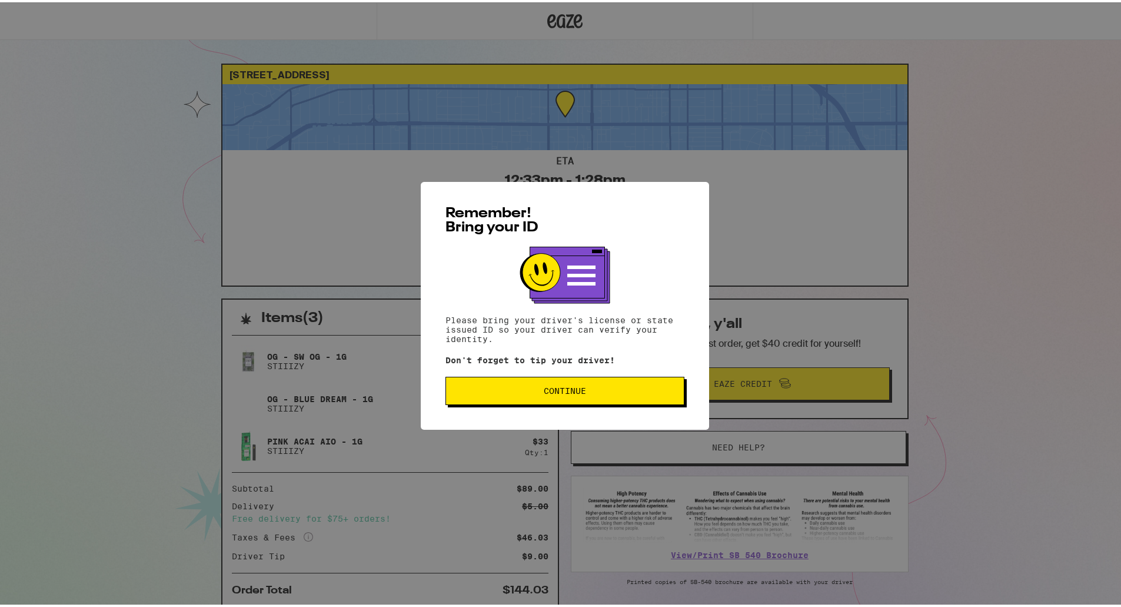
click at [611, 395] on button "Continue" at bounding box center [565, 388] width 239 height 28
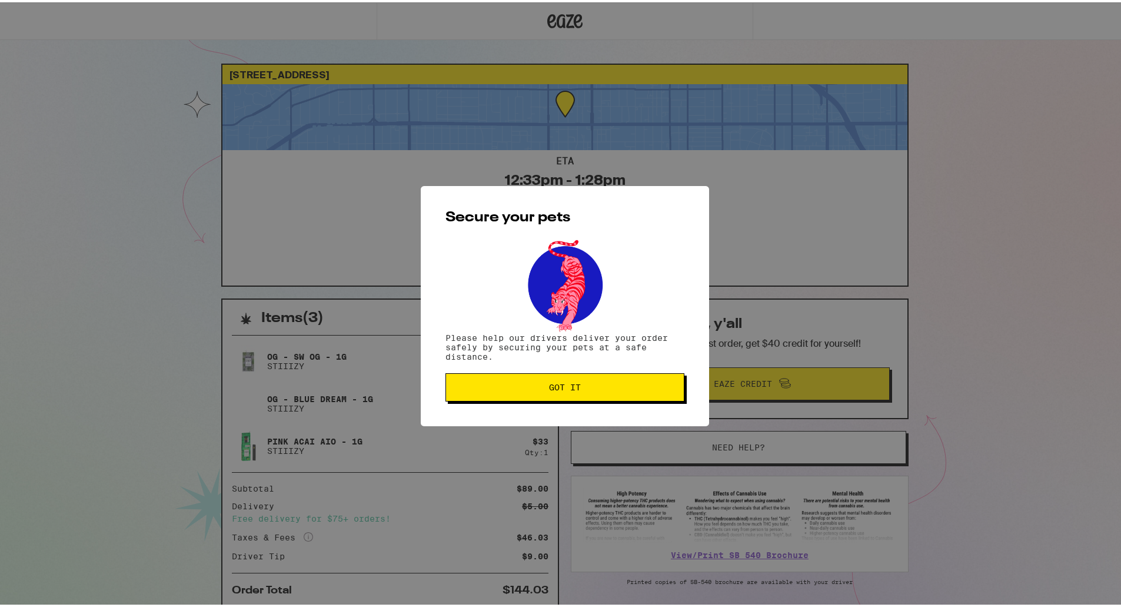
click at [525, 388] on span "Got it" at bounding box center [565, 385] width 219 height 8
